Goal: Task Accomplishment & Management: Use online tool/utility

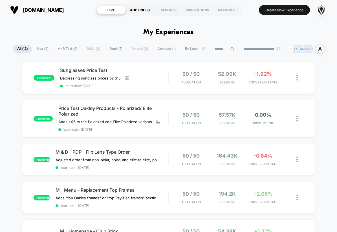
click at [138, 13] on div "AUDIENCES" at bounding box center [139, 9] width 29 height 9
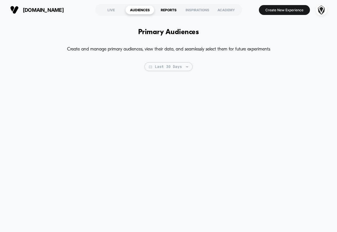
click at [172, 13] on div "REPORTS" at bounding box center [168, 9] width 29 height 9
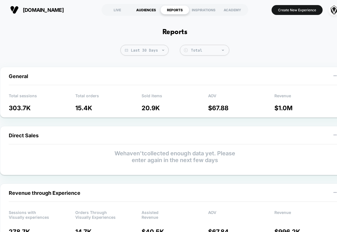
click at [136, 12] on div "AUDIENCES" at bounding box center [146, 9] width 29 height 9
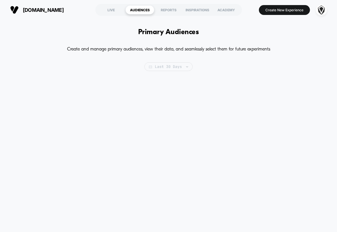
click at [167, 68] on span "Last 30 Days" at bounding box center [168, 66] width 48 height 9
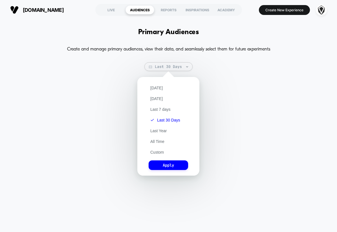
click at [187, 51] on p "Create and manage primary audiences, view their data, and seamlessly select the…" at bounding box center [168, 49] width 203 height 9
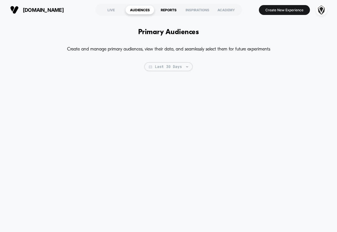
click at [172, 10] on div "REPORTS" at bounding box center [168, 9] width 29 height 9
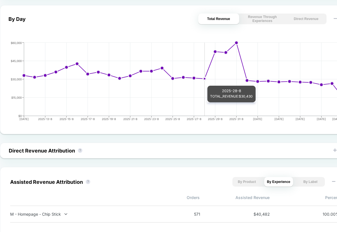
scroll to position [243, 0]
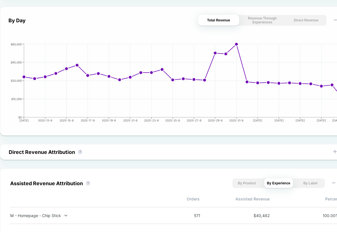
click at [262, 23] on button "Revenue Through Experiences" at bounding box center [262, 20] width 41 height 11
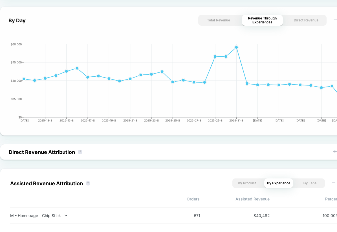
click at [228, 25] on button "Total Revenue" at bounding box center [218, 20] width 41 height 11
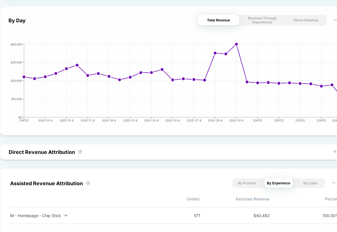
click at [257, 24] on button "Revenue Through Experiences" at bounding box center [262, 20] width 41 height 11
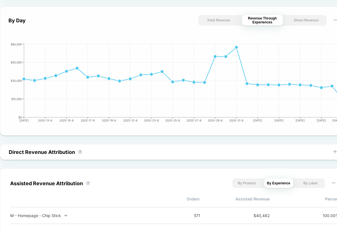
click at [299, 21] on button "Direct Revenue" at bounding box center [306, 20] width 41 height 11
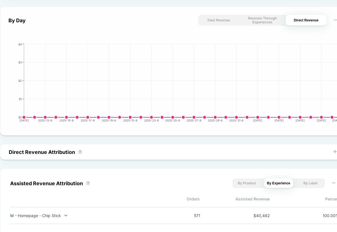
click at [224, 19] on button "Total Revenue" at bounding box center [218, 20] width 41 height 11
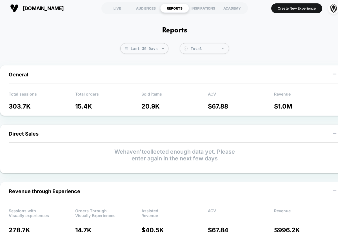
scroll to position [0, 0]
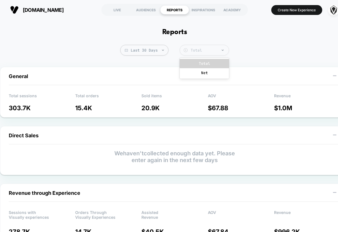
click at [217, 50] on div "Total" at bounding box center [208, 50] width 35 height 5
click at [213, 76] on div "Net" at bounding box center [204, 72] width 49 height 9
click at [204, 51] on div "Net" at bounding box center [208, 50] width 35 height 5
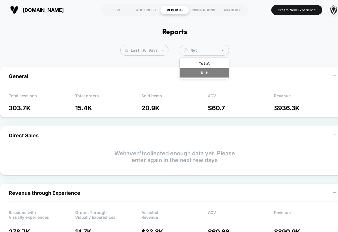
click at [203, 69] on div "Net" at bounding box center [204, 72] width 49 height 9
click at [200, 52] on div "Net" at bounding box center [208, 50] width 35 height 5
click at [200, 62] on div "Total" at bounding box center [204, 63] width 49 height 9
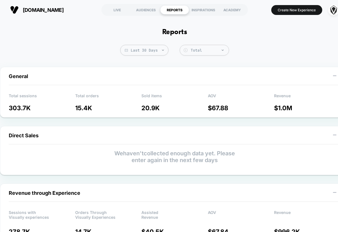
click at [201, 5] on section "LIVE AUDIENCES REPORTS INSPIRATIONS ACADEMY" at bounding box center [175, 10] width 147 height 14
click at [201, 8] on div "INSPIRATIONS" at bounding box center [203, 9] width 29 height 9
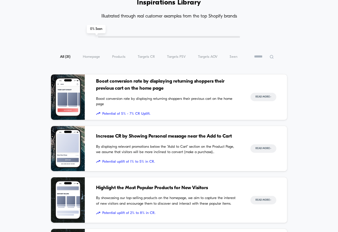
scroll to position [31, 0]
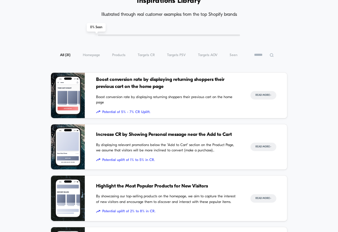
click at [111, 36] on div "0 % Seen" at bounding box center [169, 35] width 142 height 2
click at [112, 35] on div "0 % Seen" at bounding box center [169, 35] width 142 height 2
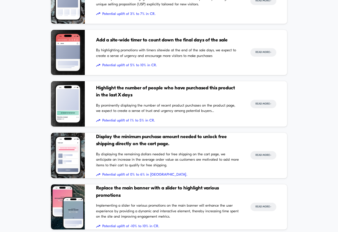
scroll to position [0, 0]
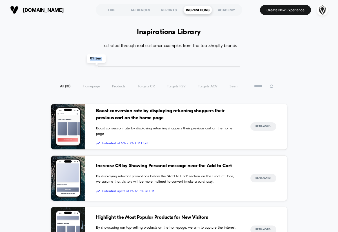
drag, startPoint x: 94, startPoint y: 62, endPoint x: 114, endPoint y: 65, distance: 20.4
click at [114, 66] on div "0 % Seen" at bounding box center [169, 67] width 142 height 2
click at [114, 10] on div "LIVE" at bounding box center [111, 9] width 29 height 9
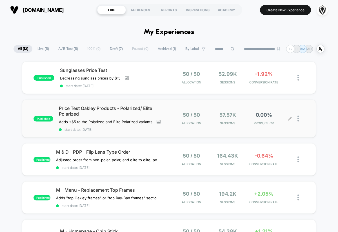
click at [290, 117] on icon at bounding box center [290, 118] width 4 height 4
click at [191, 35] on h1 "My Experiences" at bounding box center [169, 32] width 50 height 8
click at [191, 36] on h1 "My Experiences" at bounding box center [169, 32] width 50 height 8
